Goal: Information Seeking & Learning: Learn about a topic

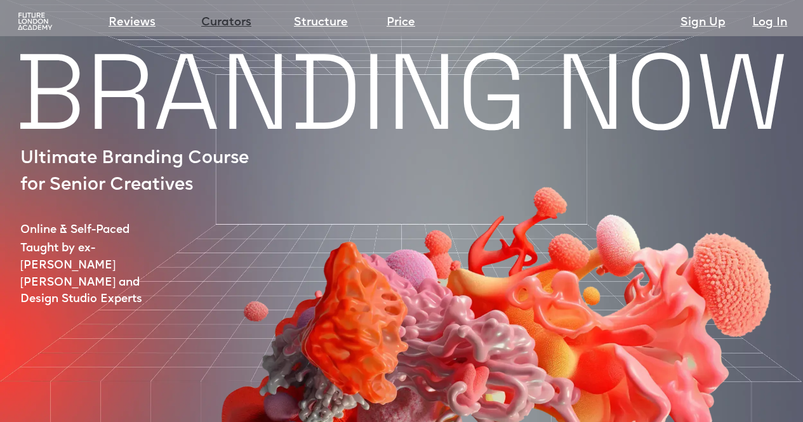
click at [222, 25] on link "Curators" at bounding box center [226, 23] width 50 height 18
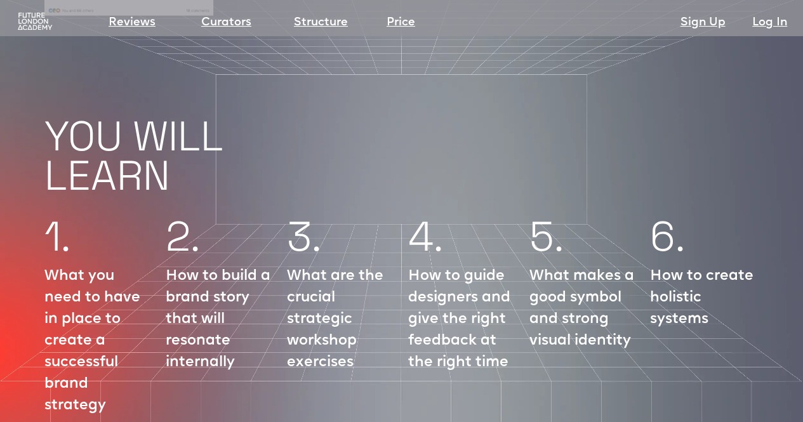
scroll to position [1412, 0]
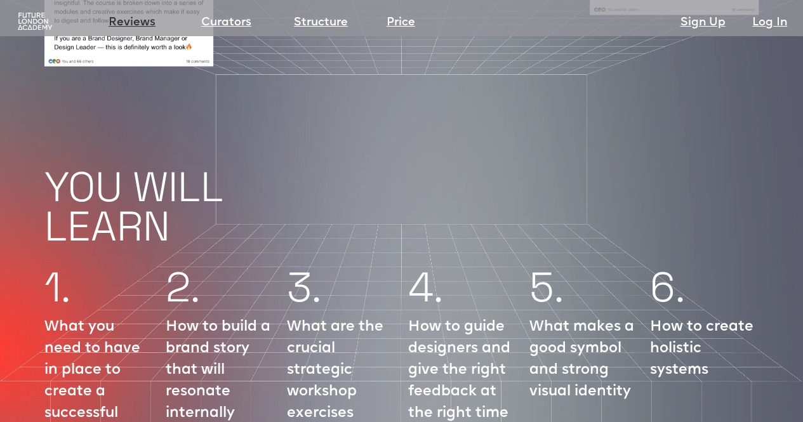
click at [120, 21] on link "Reviews" at bounding box center [132, 23] width 47 height 18
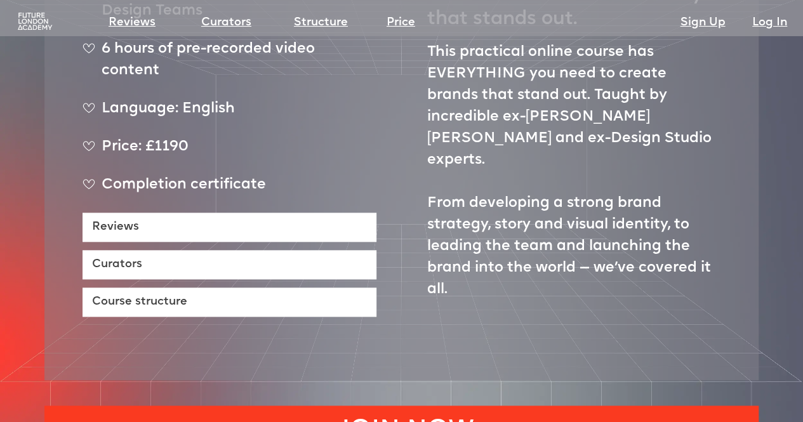
scroll to position [635, 0]
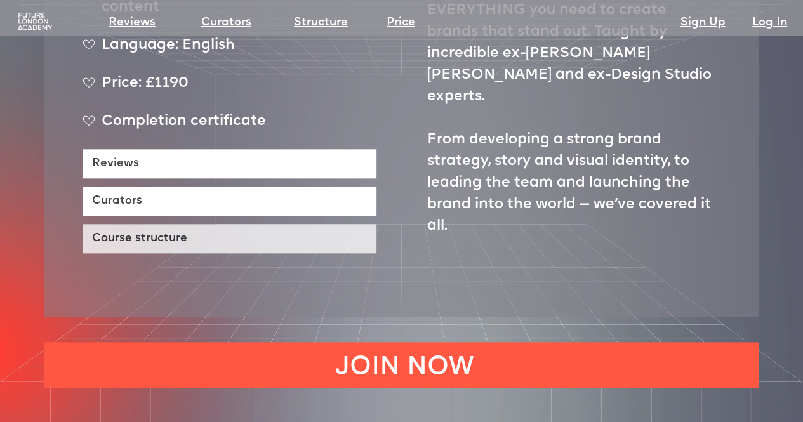
click at [127, 224] on link "Course structure" at bounding box center [230, 238] width 294 height 29
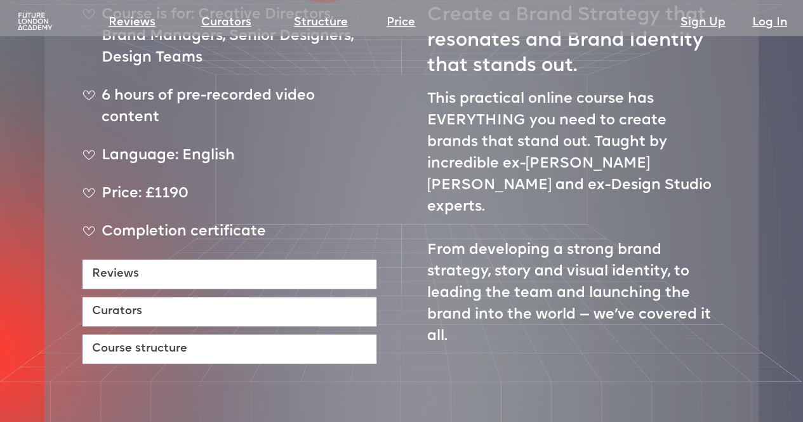
scroll to position [486, 0]
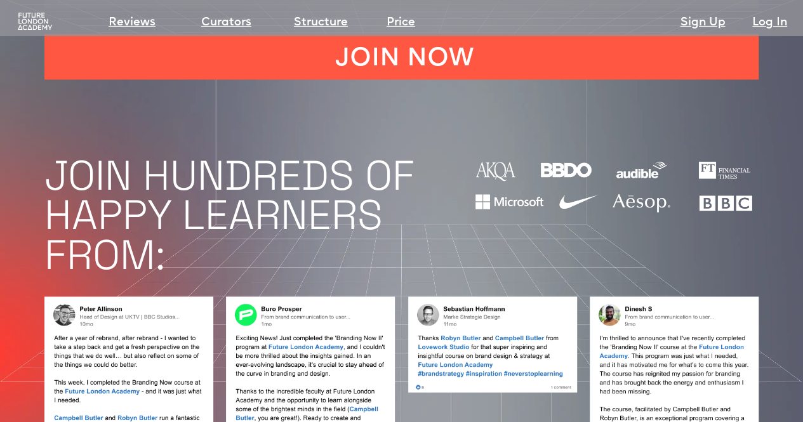
scroll to position [1412, 0]
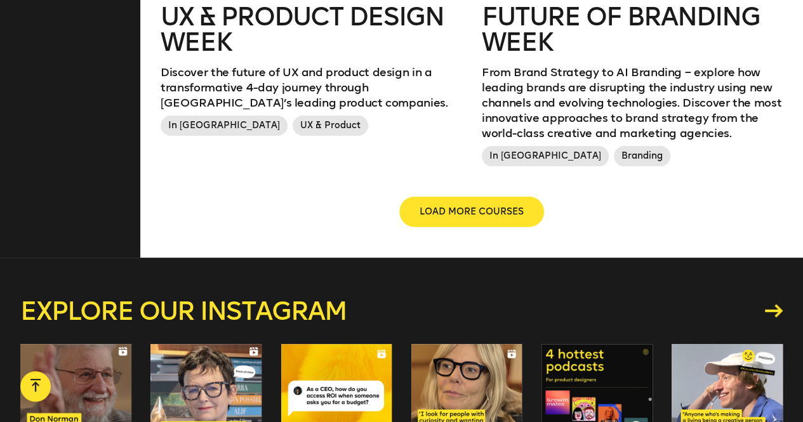
scroll to position [1588, 0]
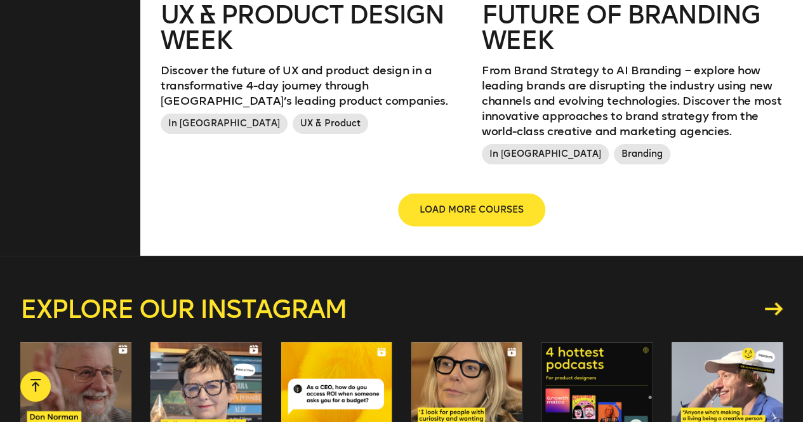
click at [471, 206] on span "LOAD MORE COURSES" at bounding box center [472, 210] width 104 height 13
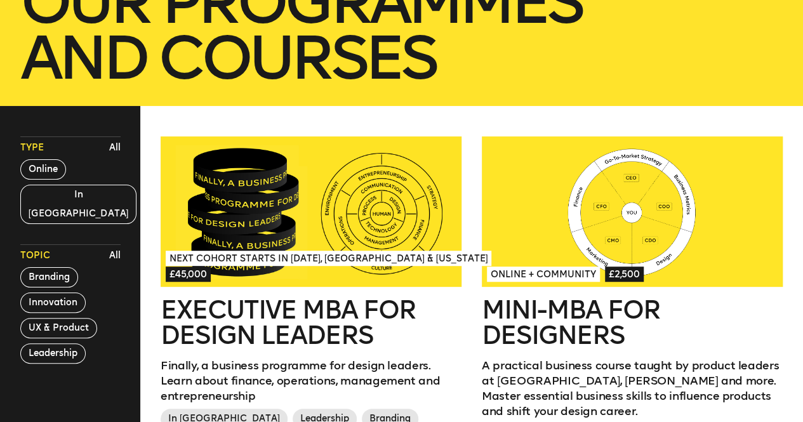
scroll to position [260, 0]
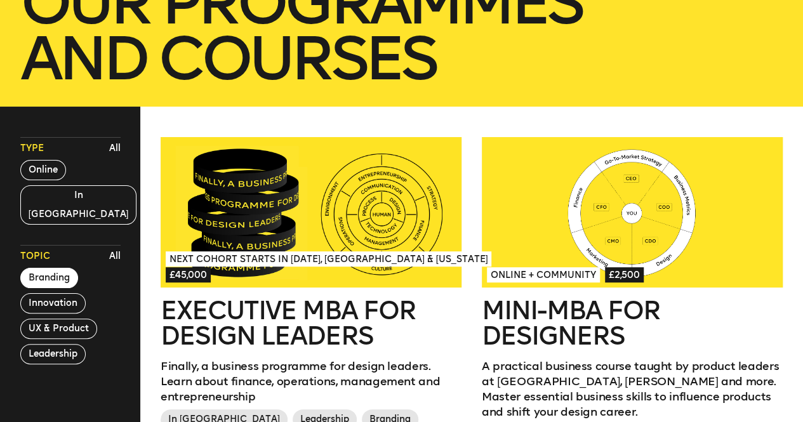
click at [44, 268] on button "Branding" at bounding box center [49, 278] width 58 height 20
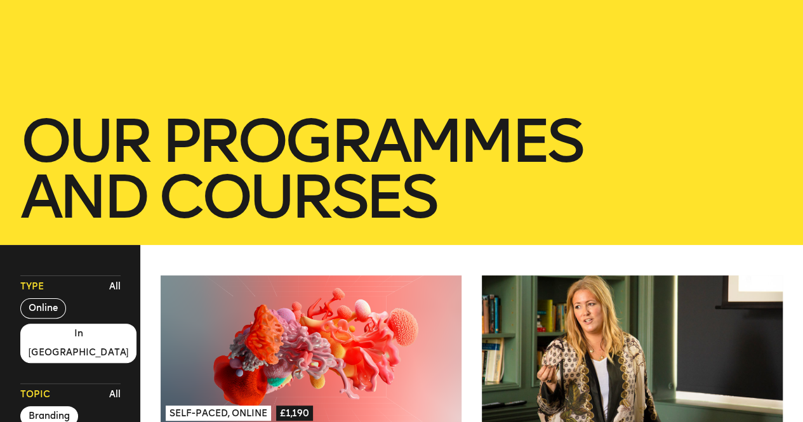
scroll to position [197, 0]
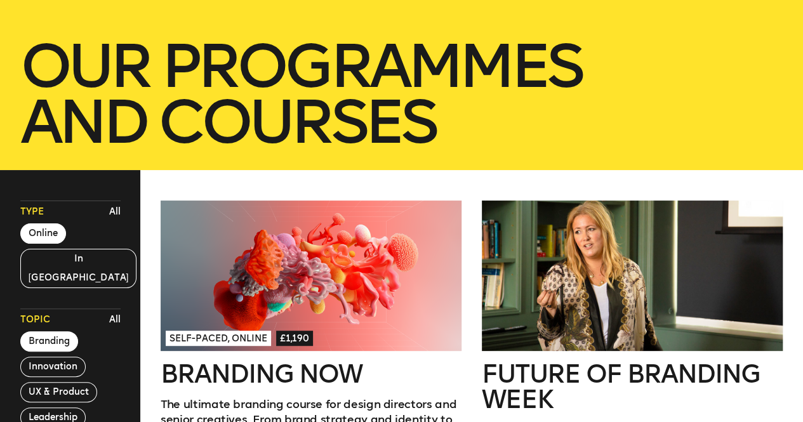
click at [48, 233] on button "Online" at bounding box center [43, 234] width 46 height 20
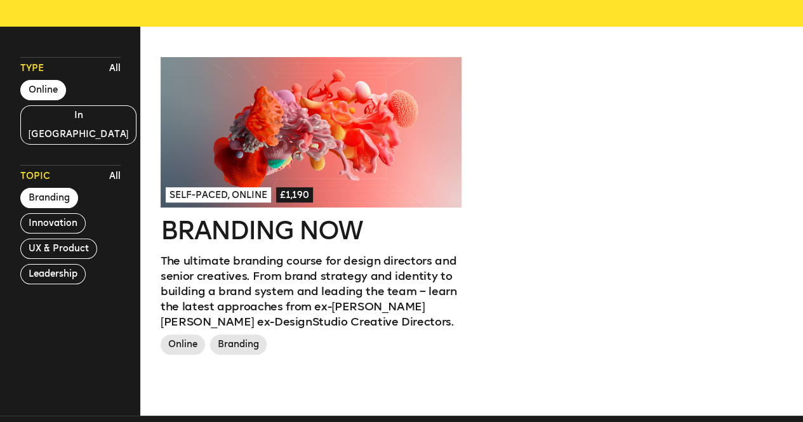
scroll to position [260, 0]
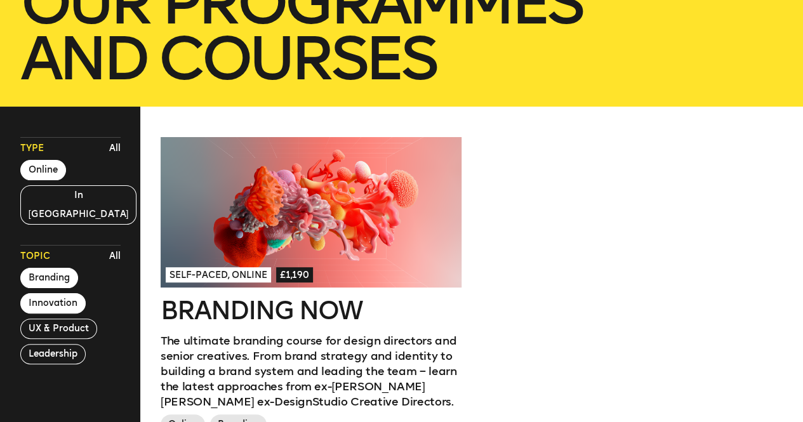
click at [35, 293] on button "Innovation" at bounding box center [52, 303] width 65 height 20
click at [52, 268] on button "Branding" at bounding box center [49, 278] width 58 height 20
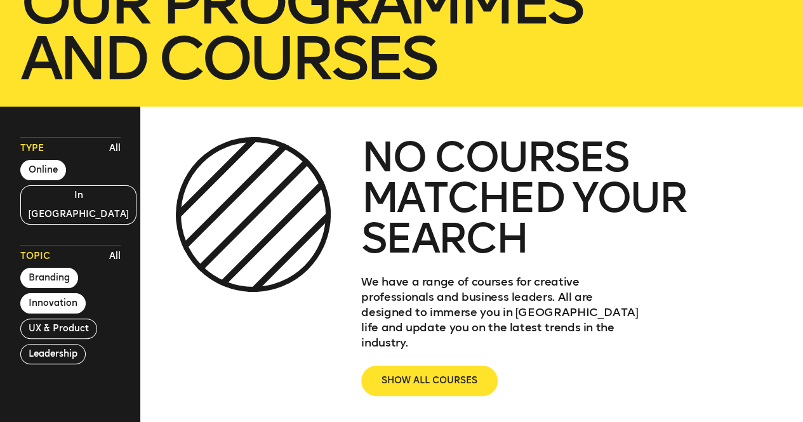
click at [60, 268] on button "Branding" at bounding box center [49, 278] width 58 height 20
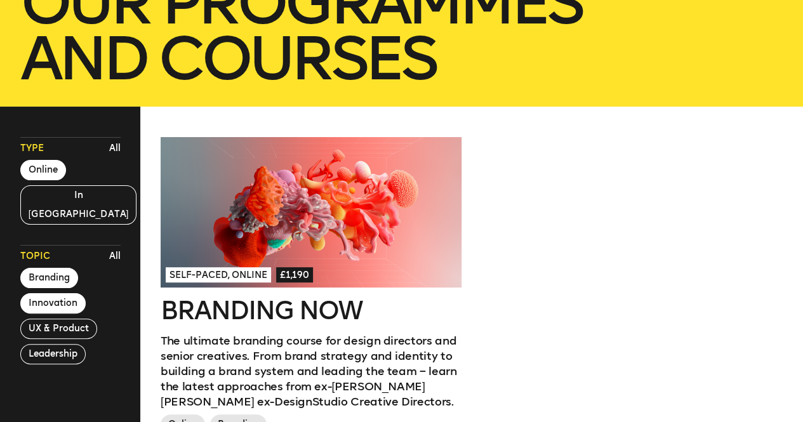
click at [66, 293] on button "Innovation" at bounding box center [52, 303] width 65 height 20
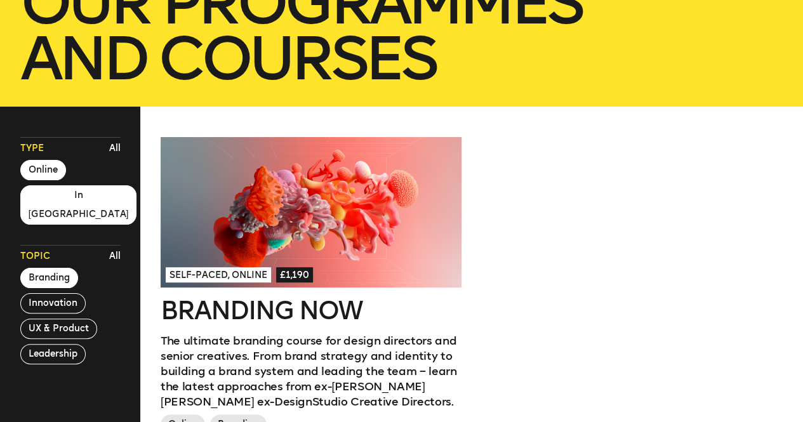
click at [50, 194] on button "In London" at bounding box center [78, 204] width 117 height 39
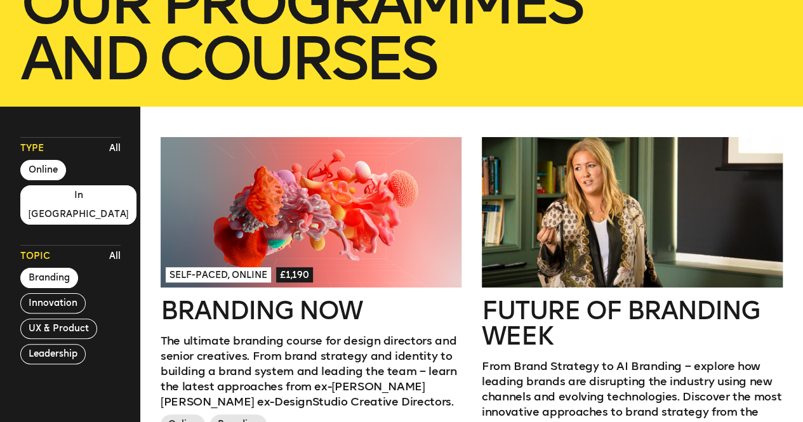
click at [36, 163] on button "Online" at bounding box center [43, 170] width 46 height 20
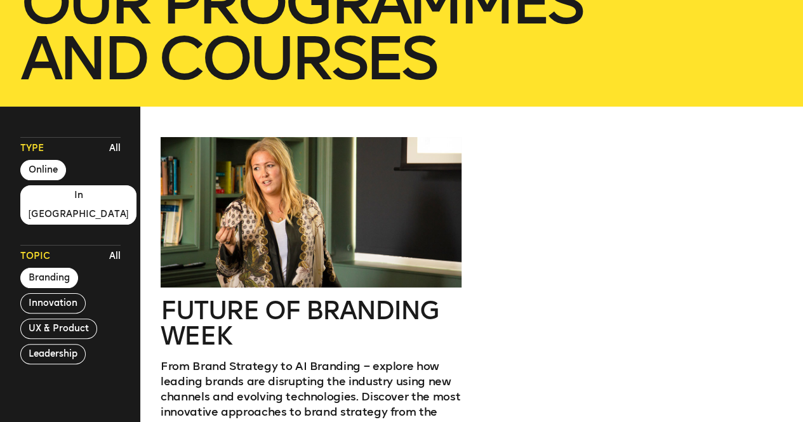
click at [57, 164] on button "Online" at bounding box center [43, 170] width 46 height 20
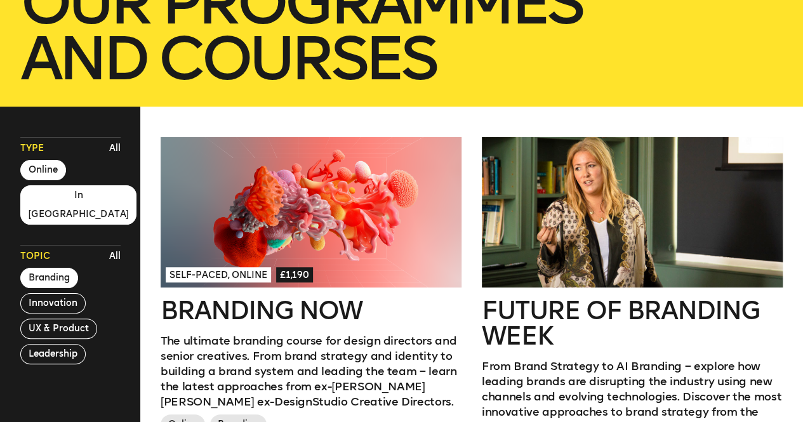
drag, startPoint x: 60, startPoint y: 193, endPoint x: 175, endPoint y: 195, distance: 115.0
click at [60, 194] on button "In London" at bounding box center [78, 204] width 117 height 39
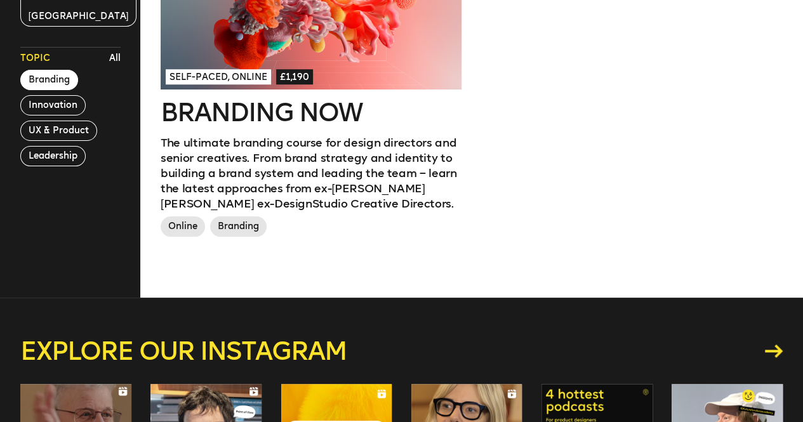
scroll to position [297, 0]
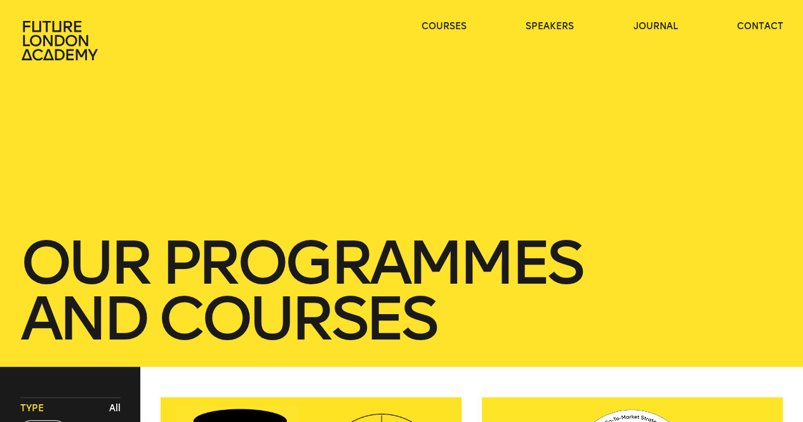
click at [432, 20] on header "courses speakers journal contact" at bounding box center [401, 30] width 803 height 61
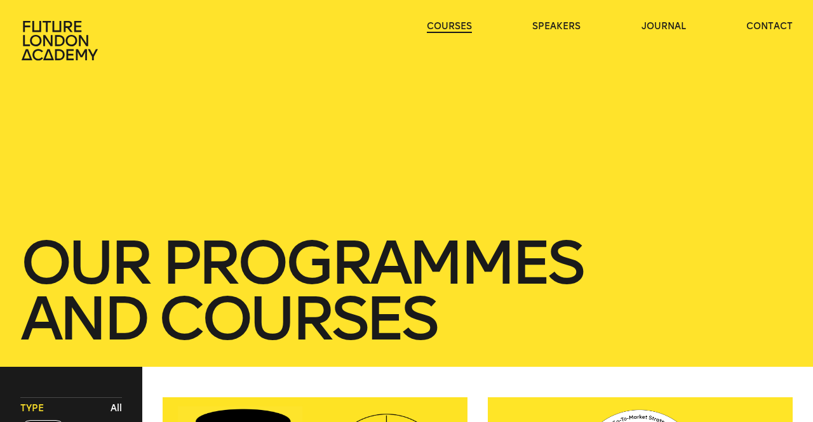
click at [434, 20] on link "courses" at bounding box center [449, 26] width 45 height 13
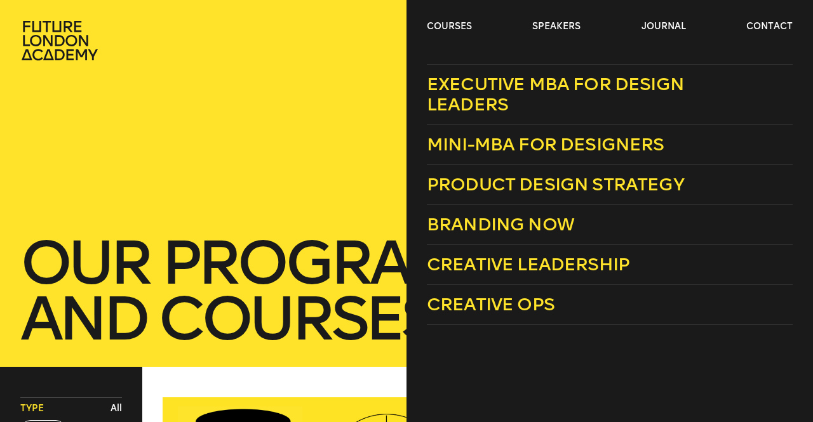
click at [419, 31] on div "courses speakers journal contact" at bounding box center [406, 40] width 813 height 41
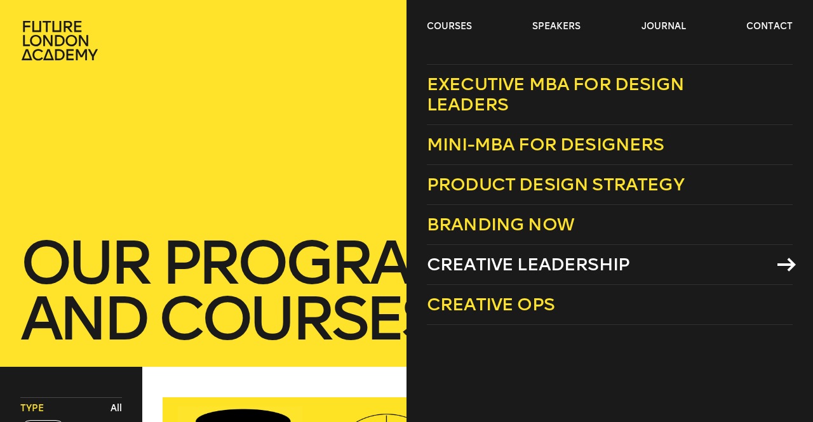
click at [559, 265] on span "Creative Leadership" at bounding box center [528, 264] width 203 height 21
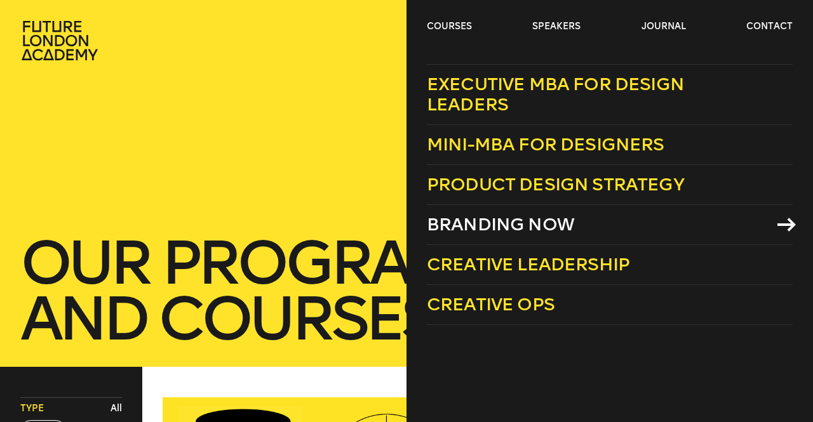
click at [547, 230] on span "Branding Now" at bounding box center [500, 224] width 147 height 21
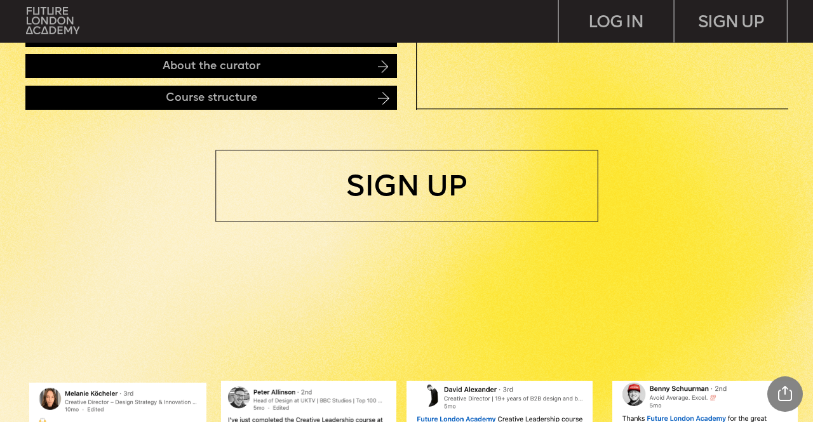
scroll to position [953, 0]
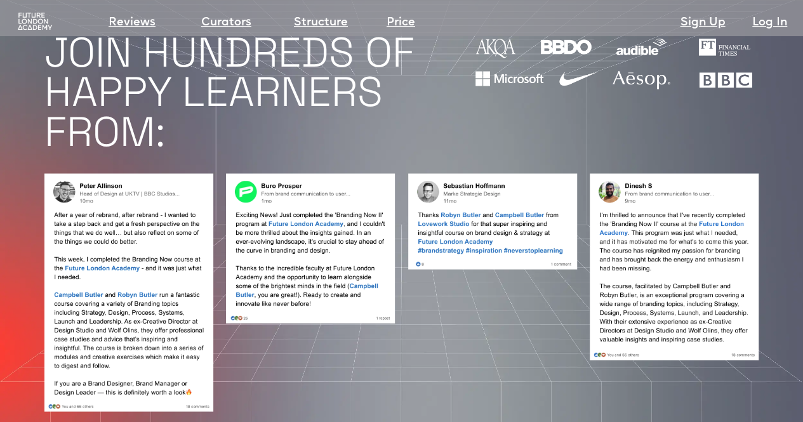
scroll to position [1080, 0]
